Goal: Task Accomplishment & Management: Use online tool/utility

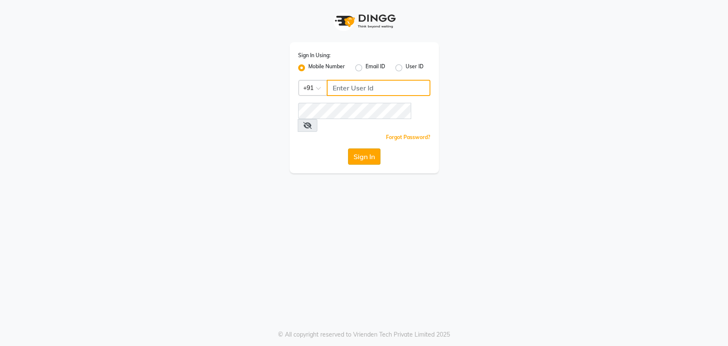
type input "7208314193"
click at [358, 148] on button "Sign In" at bounding box center [364, 156] width 32 height 16
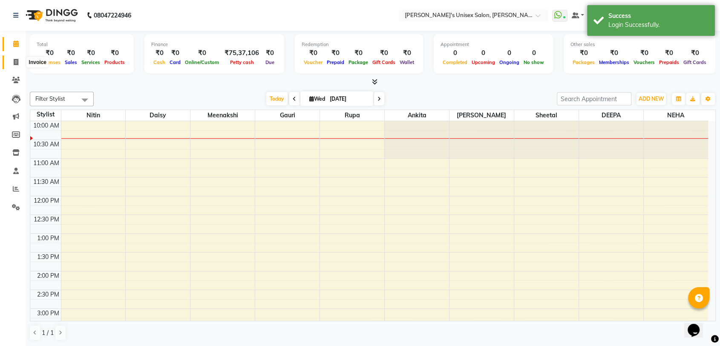
click at [16, 61] on icon at bounding box center [16, 62] width 5 height 6
select select "62"
select select "service"
